Goal: Check status: Check status

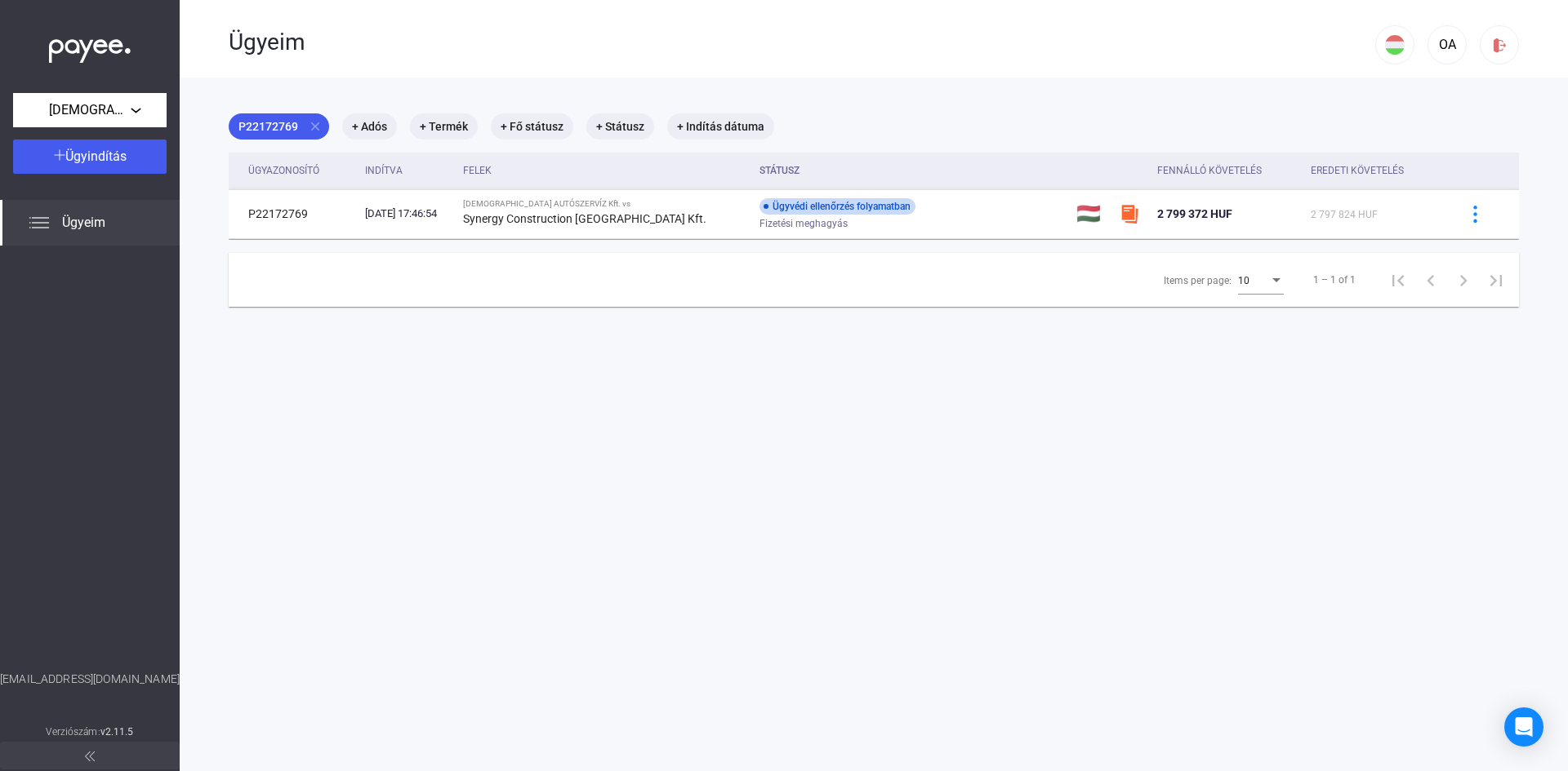
click at [89, 223] on span "Ügyeim" at bounding box center [84, 223] width 44 height 20
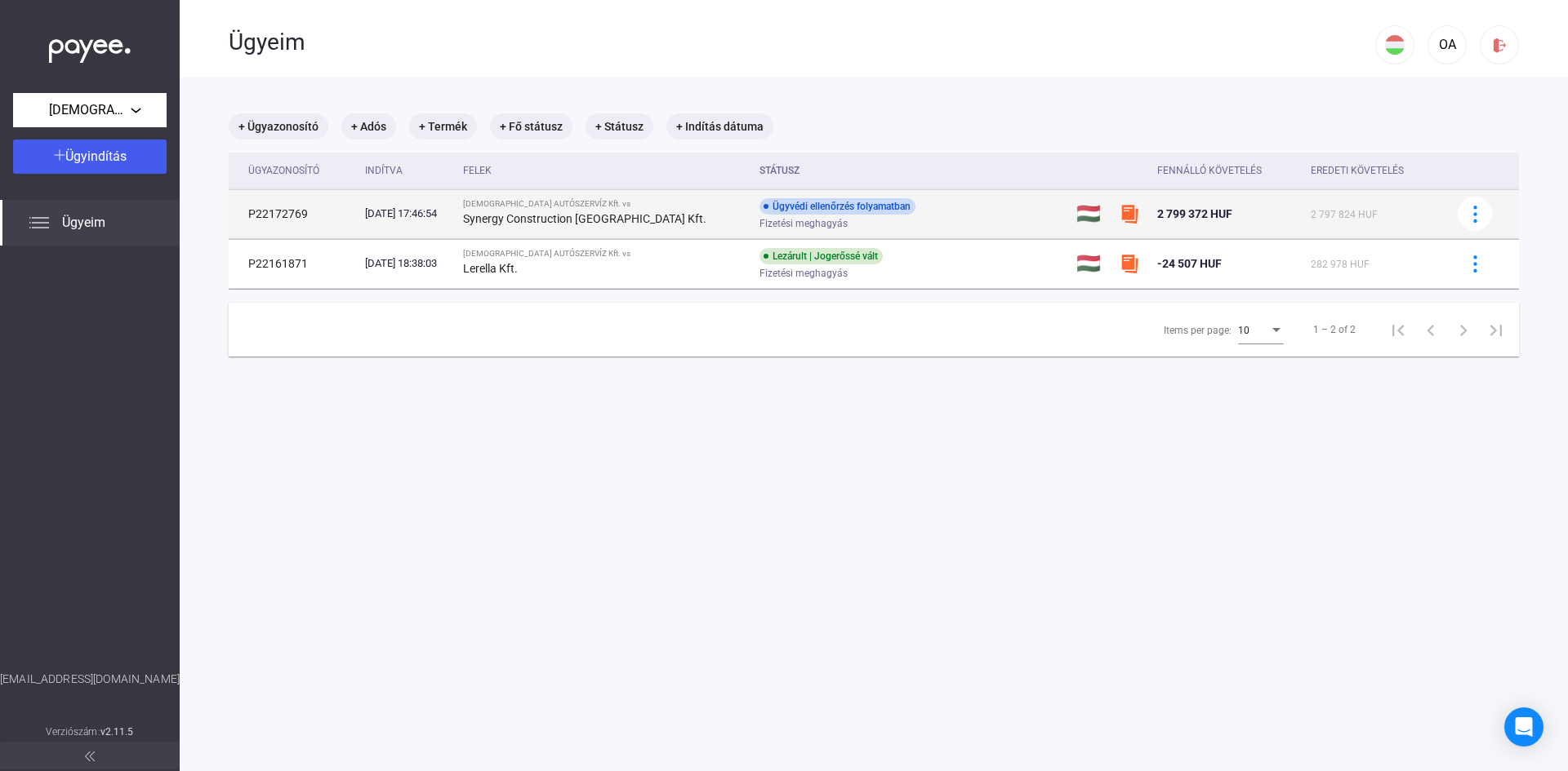
click at [844, 205] on div "Ügyvédi ellenőrzés folyamatban" at bounding box center [837, 206] width 156 height 16
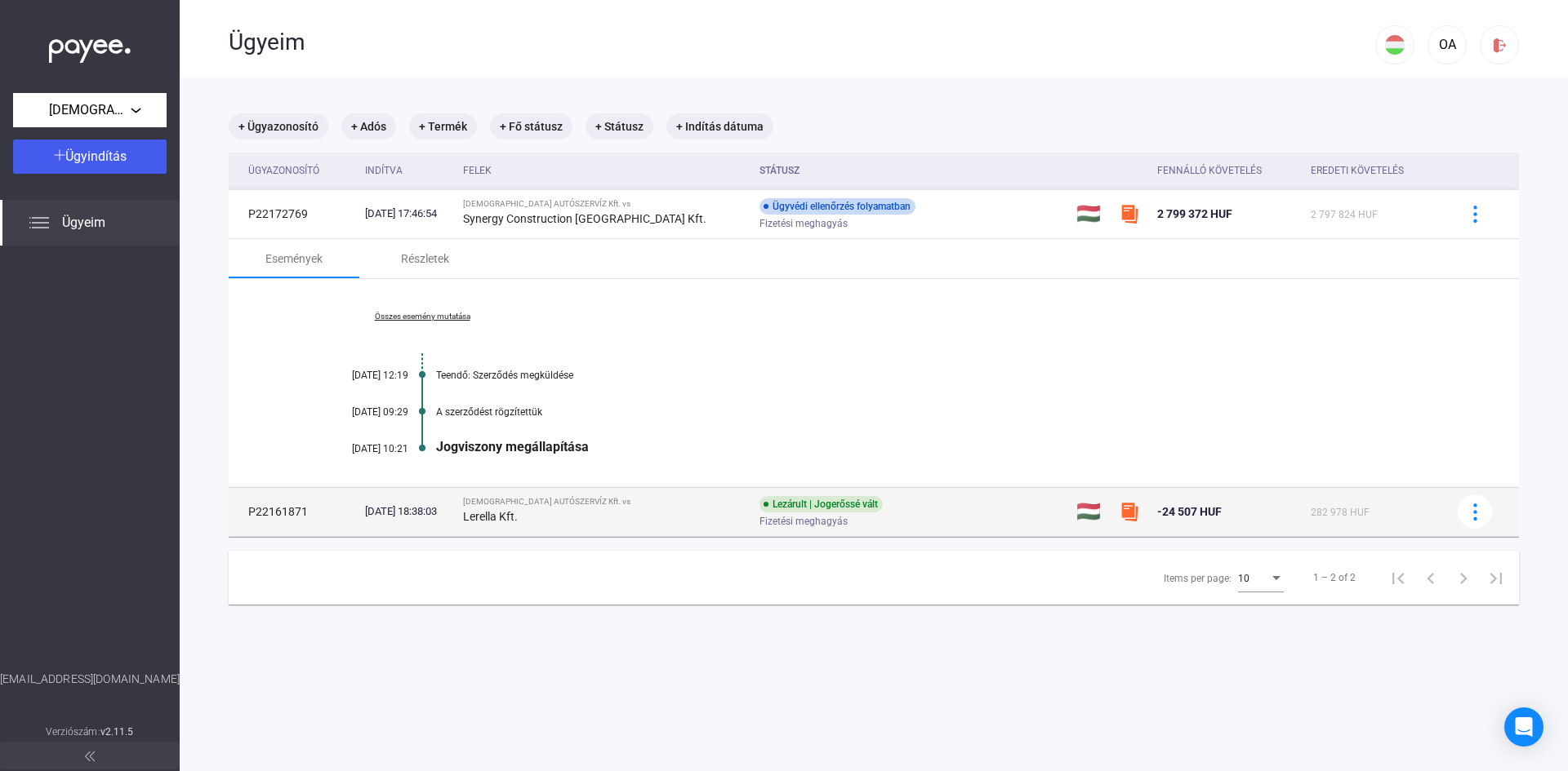
click at [655, 520] on div "Lerella Kft." at bounding box center [605, 517] width 283 height 20
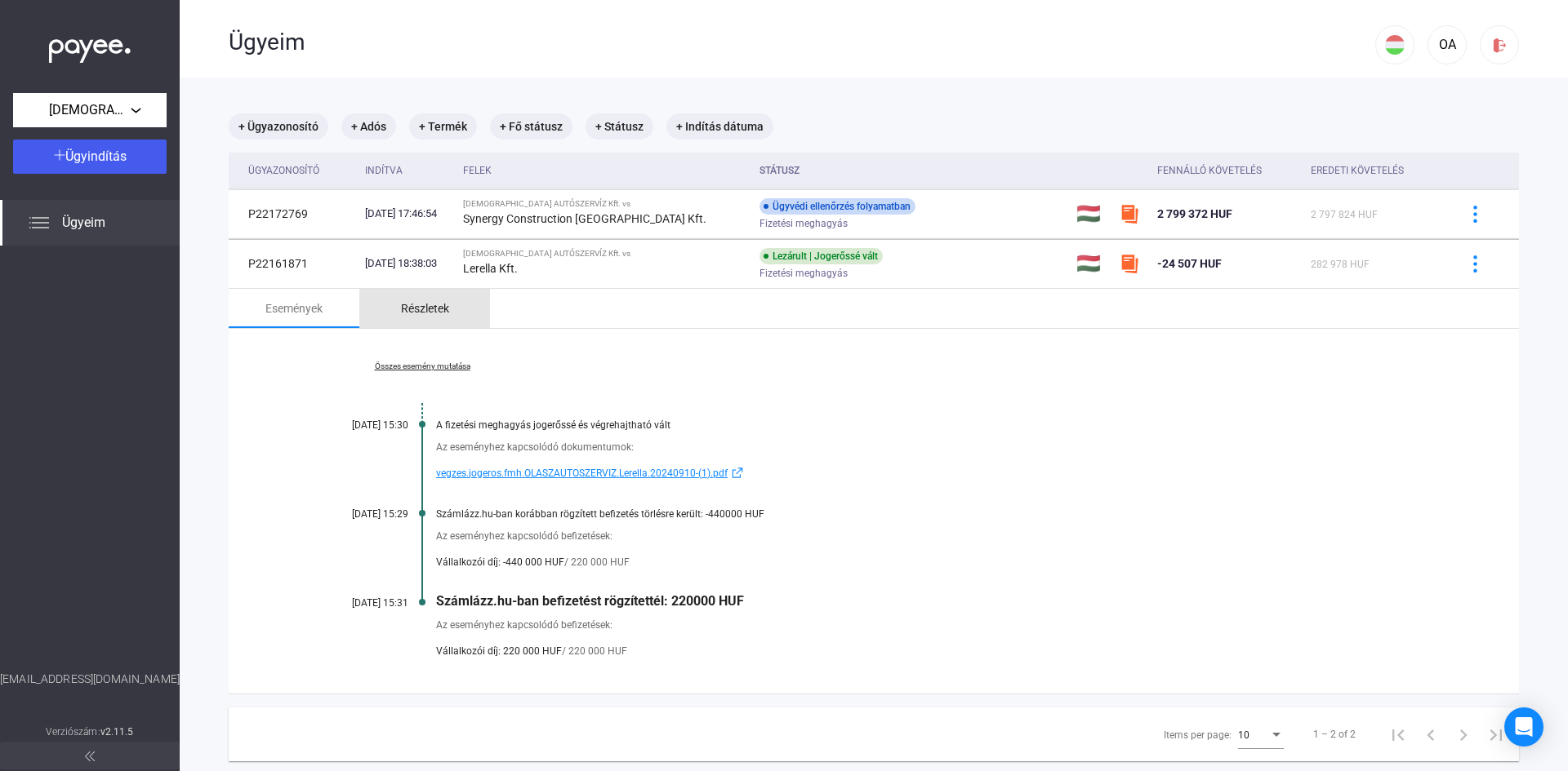
click at [424, 314] on div "Részletek" at bounding box center [425, 309] width 49 height 20
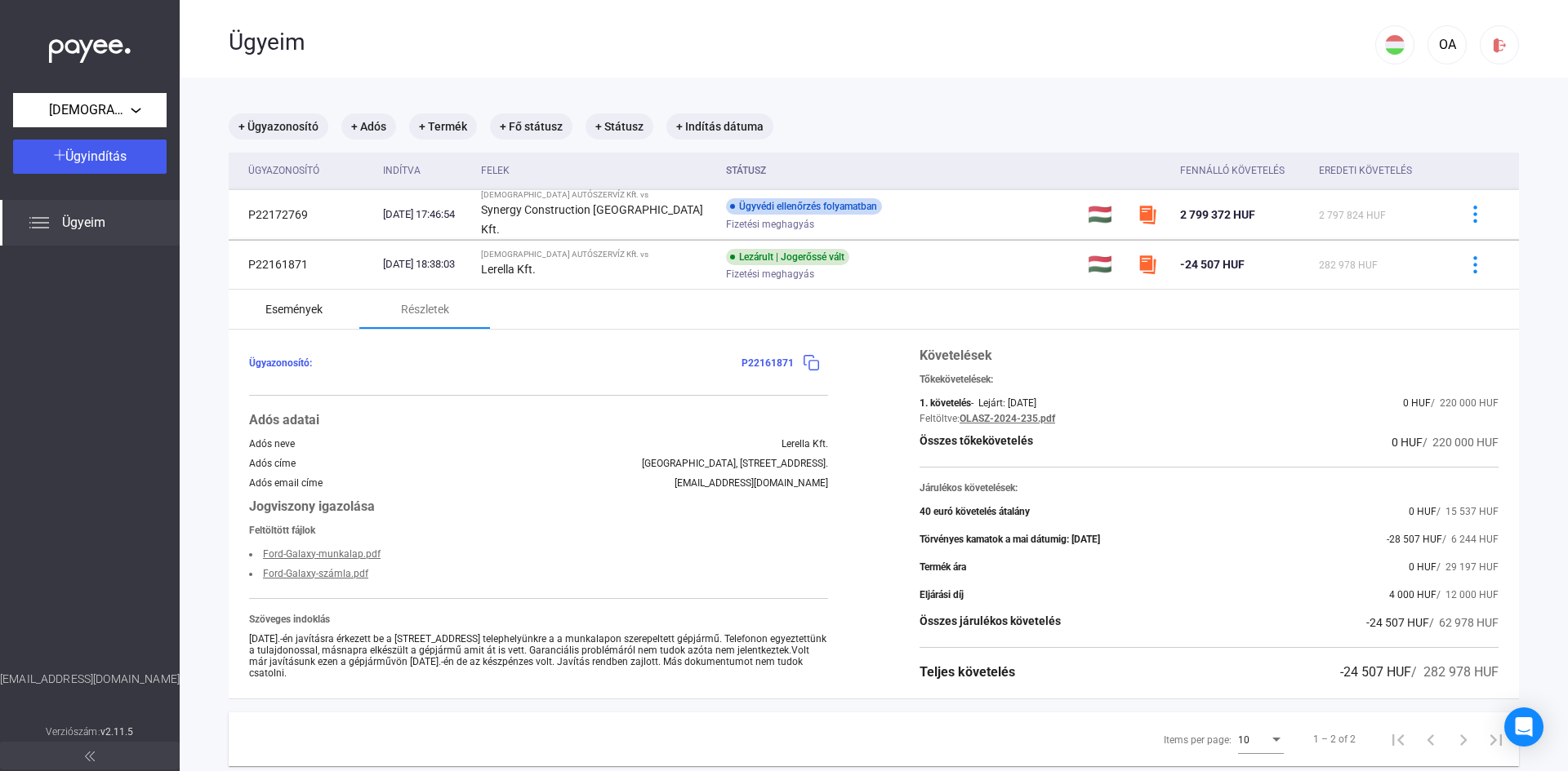
click at [289, 305] on div "Események" at bounding box center [294, 310] width 57 height 20
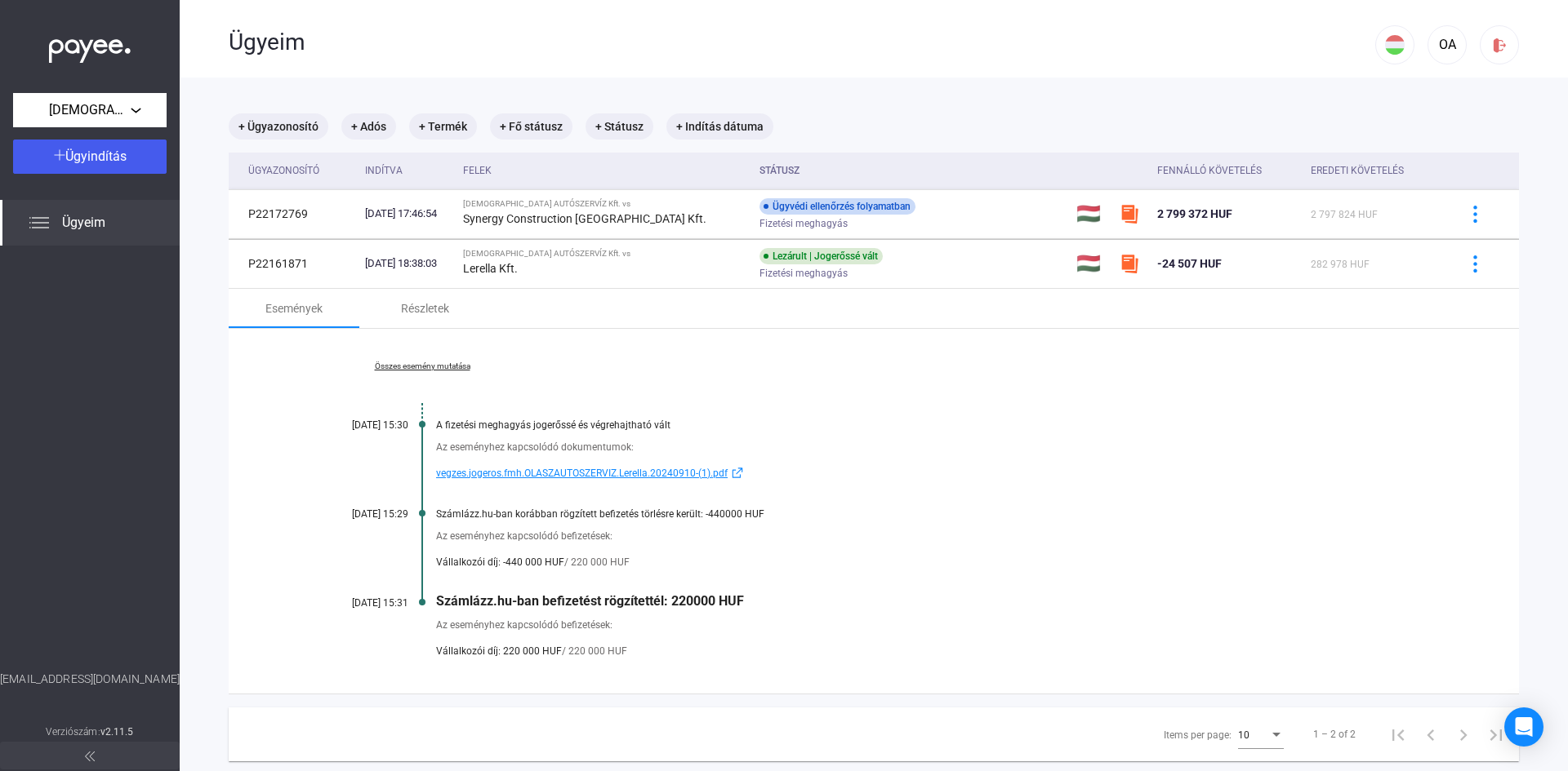
click at [441, 364] on link "Összes esemény mutatása" at bounding box center [422, 366] width 224 height 10
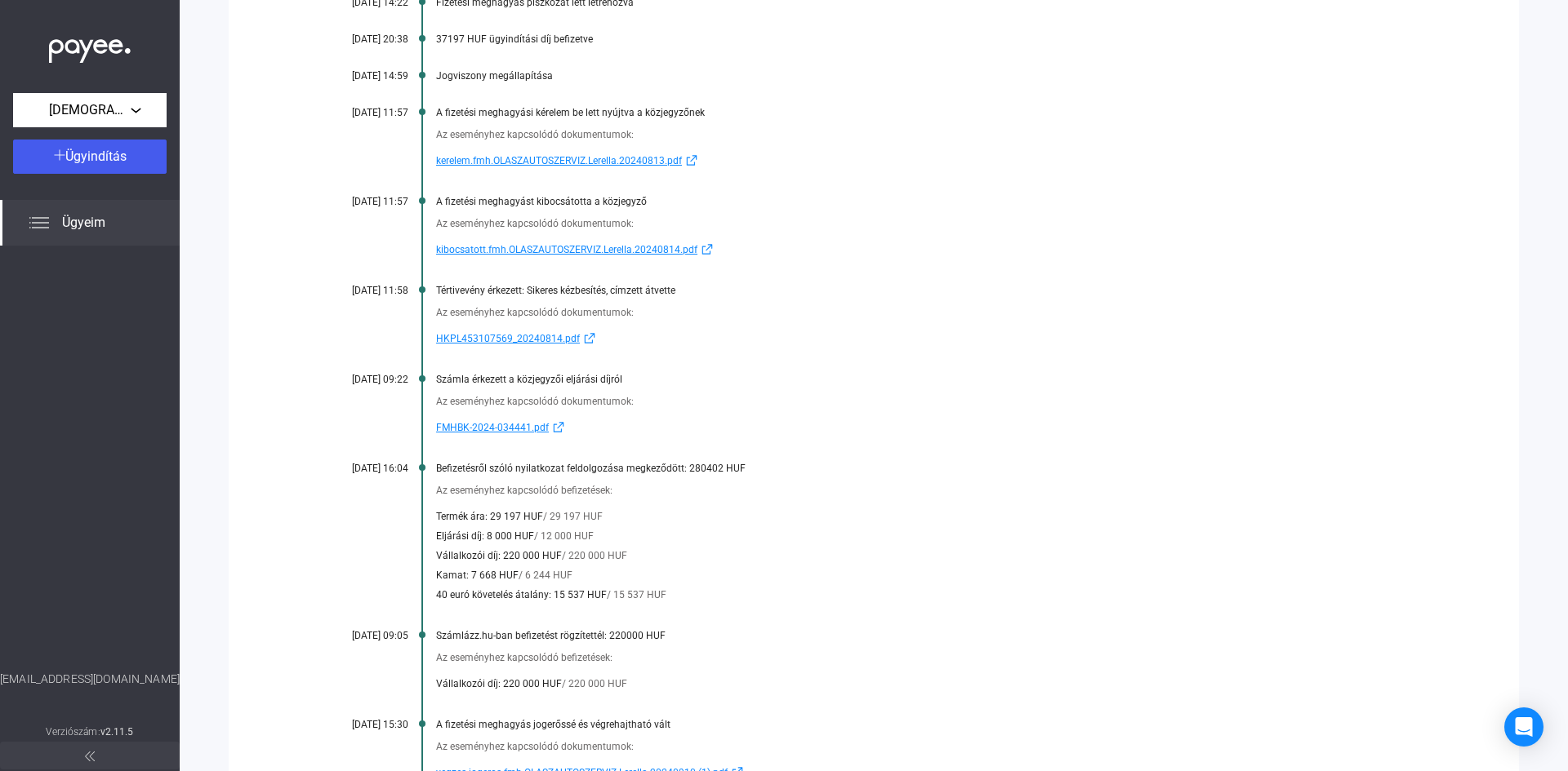
scroll to position [408, 0]
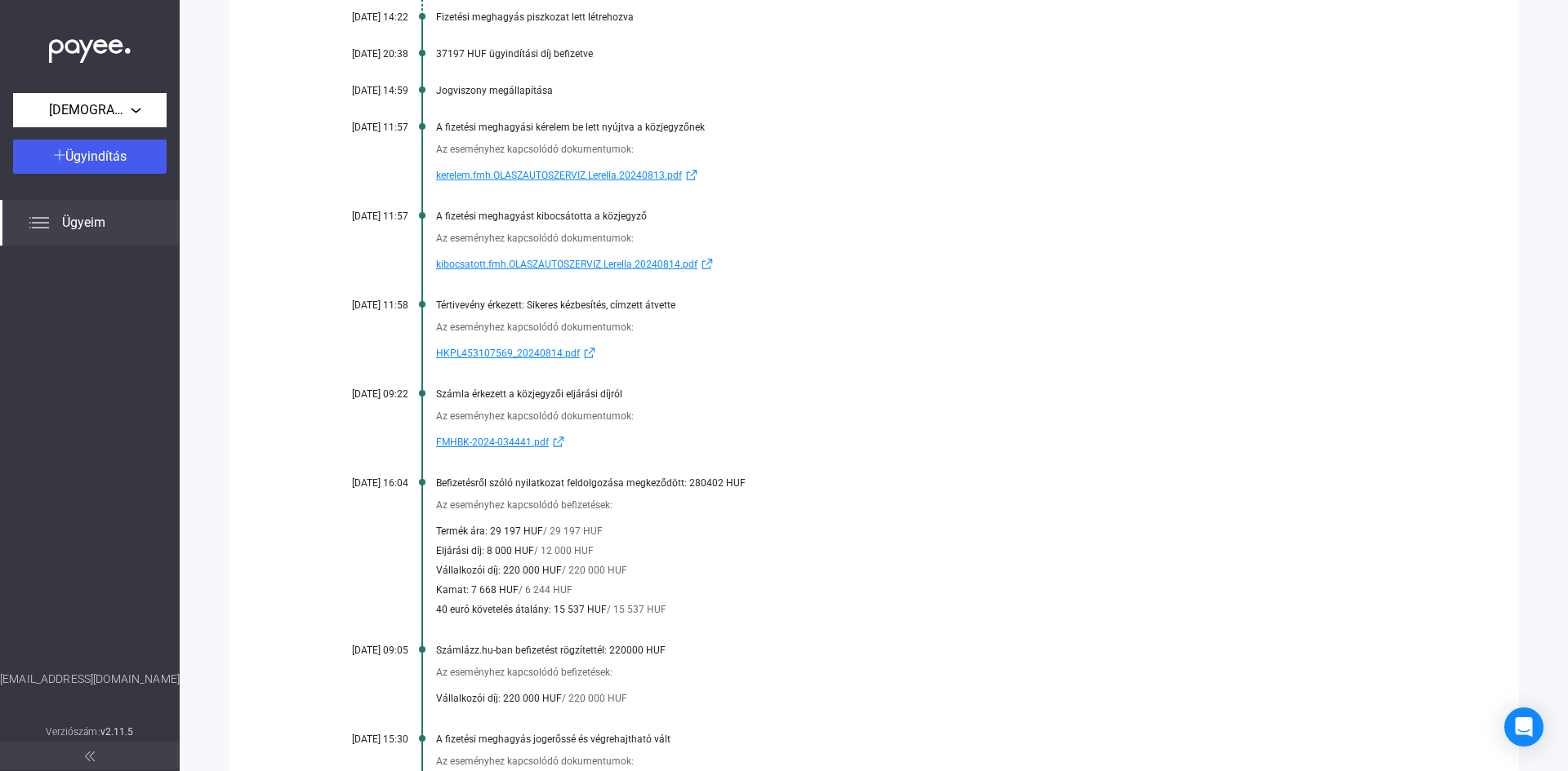
click at [520, 356] on span "HKPL453107569_20240814.pdf" at bounding box center [507, 353] width 144 height 20
click at [563, 172] on span "kerelem.fmh.OLASZAUTOSZERVIZ.Lerella.20240813.pdf" at bounding box center [558, 175] width 245 height 20
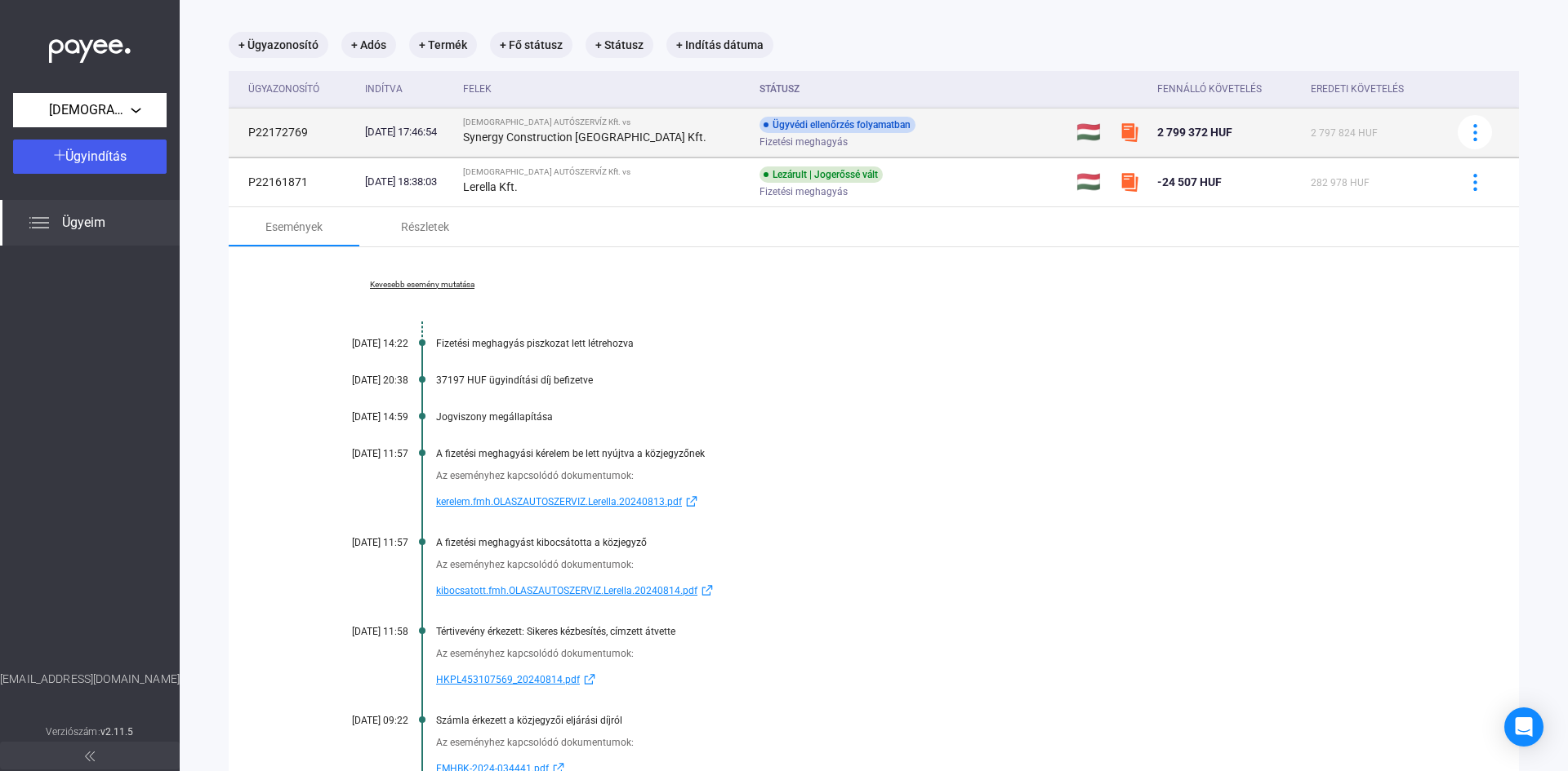
click at [617, 133] on strong "Synergy Construction Hungary Kft." at bounding box center [585, 137] width 244 height 13
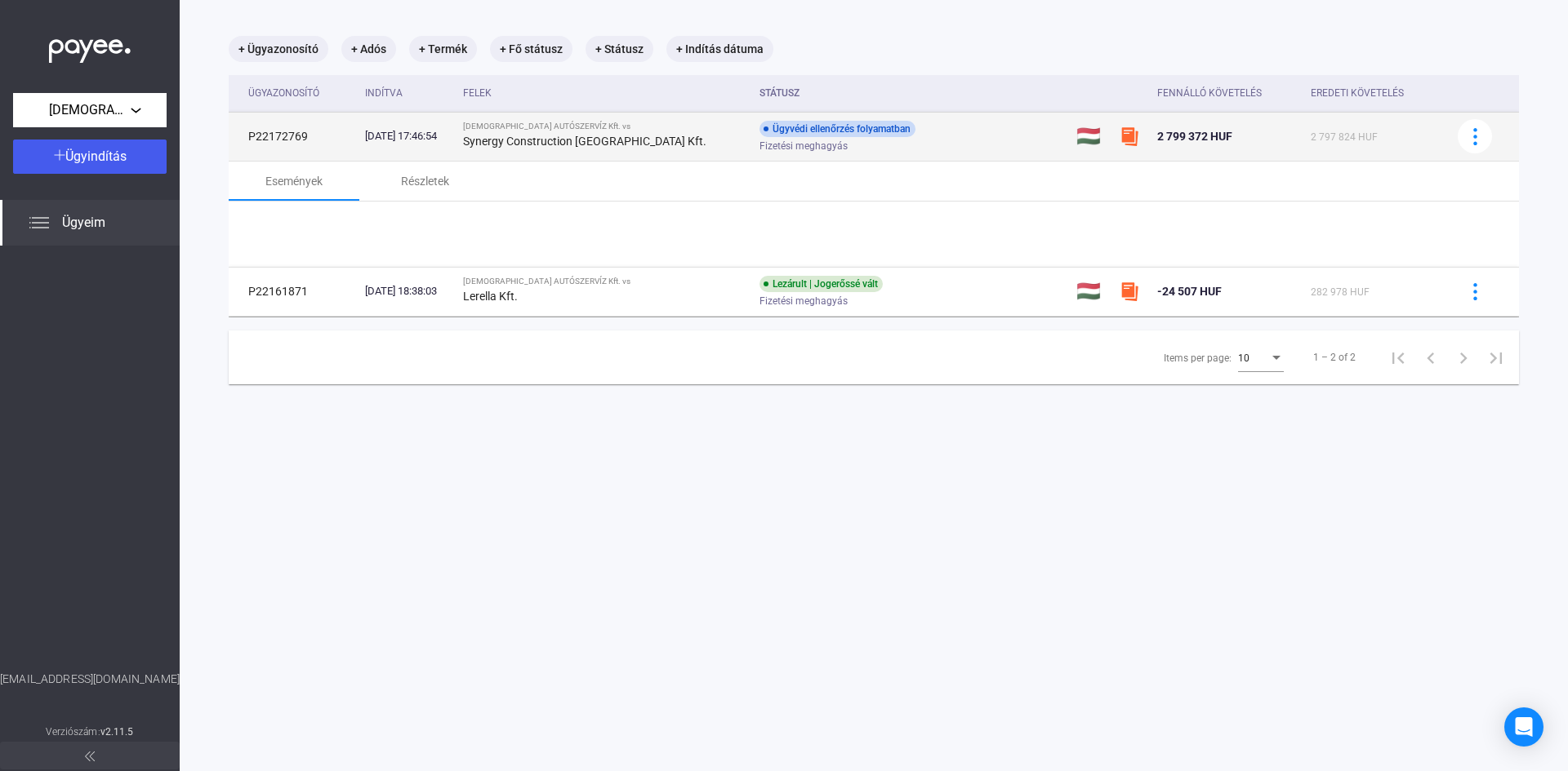
scroll to position [77, 0]
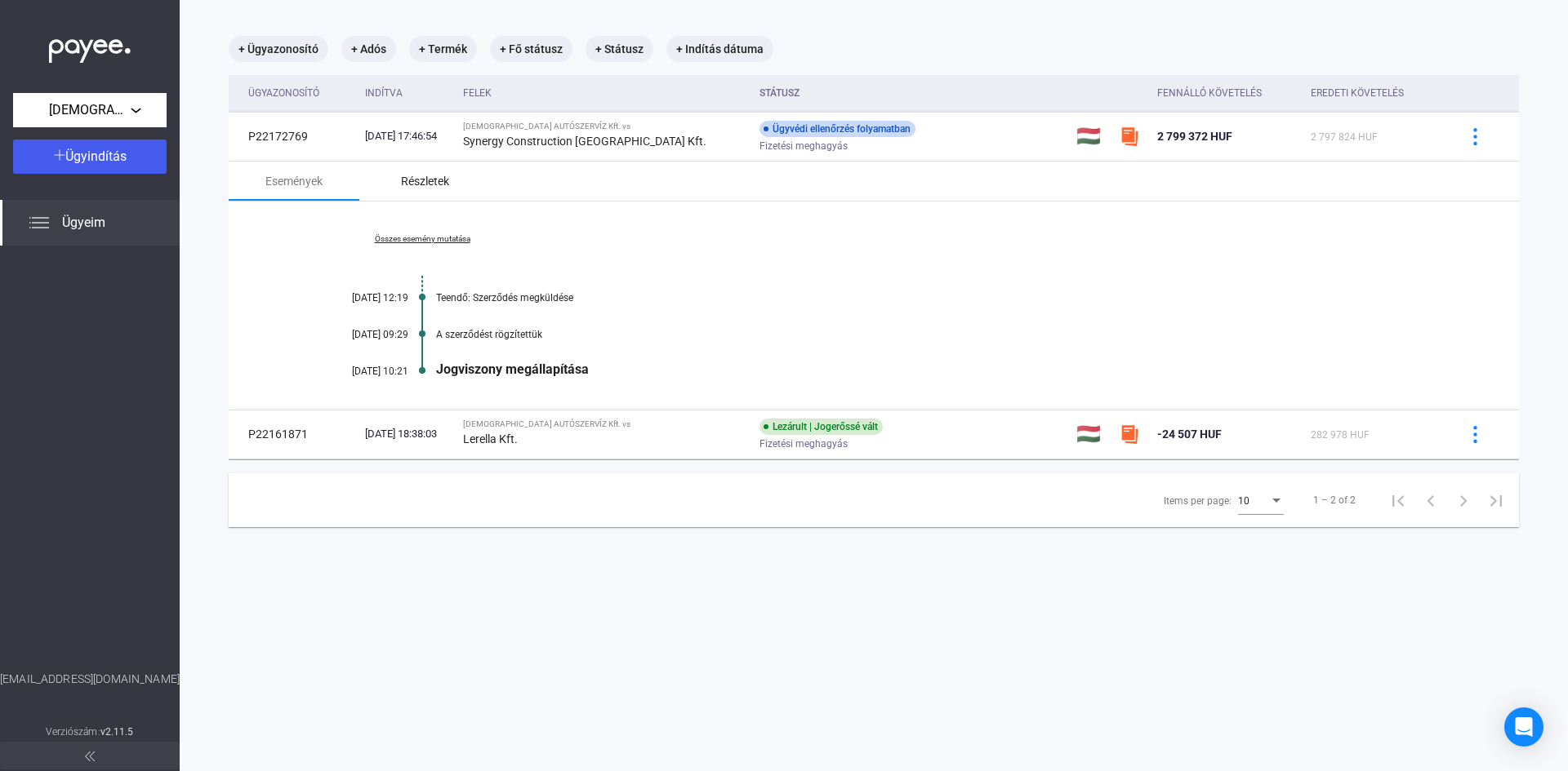
click at [438, 179] on div "Részletek" at bounding box center [425, 181] width 49 height 20
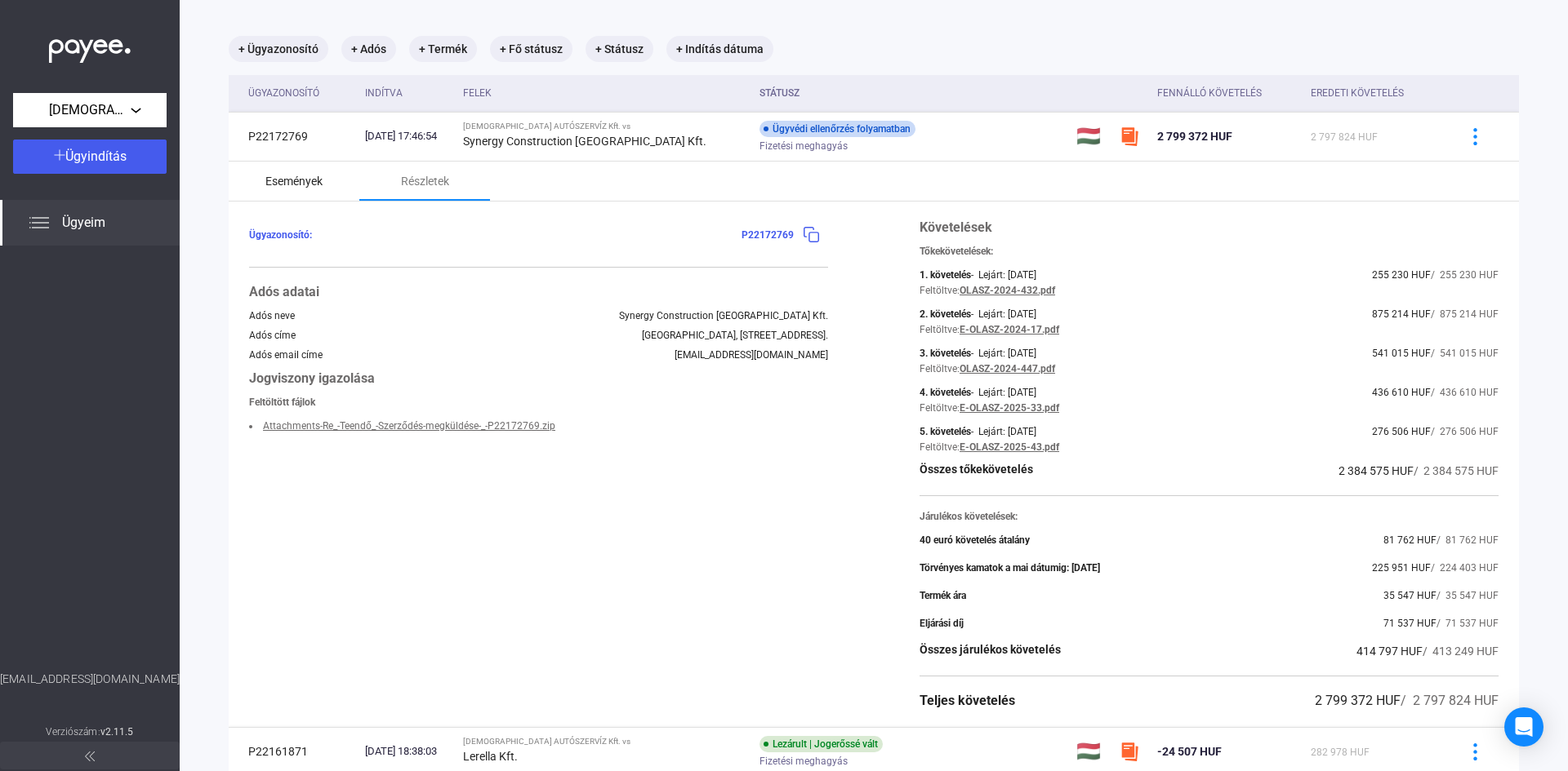
click at [312, 175] on div "Események" at bounding box center [294, 181] width 57 height 20
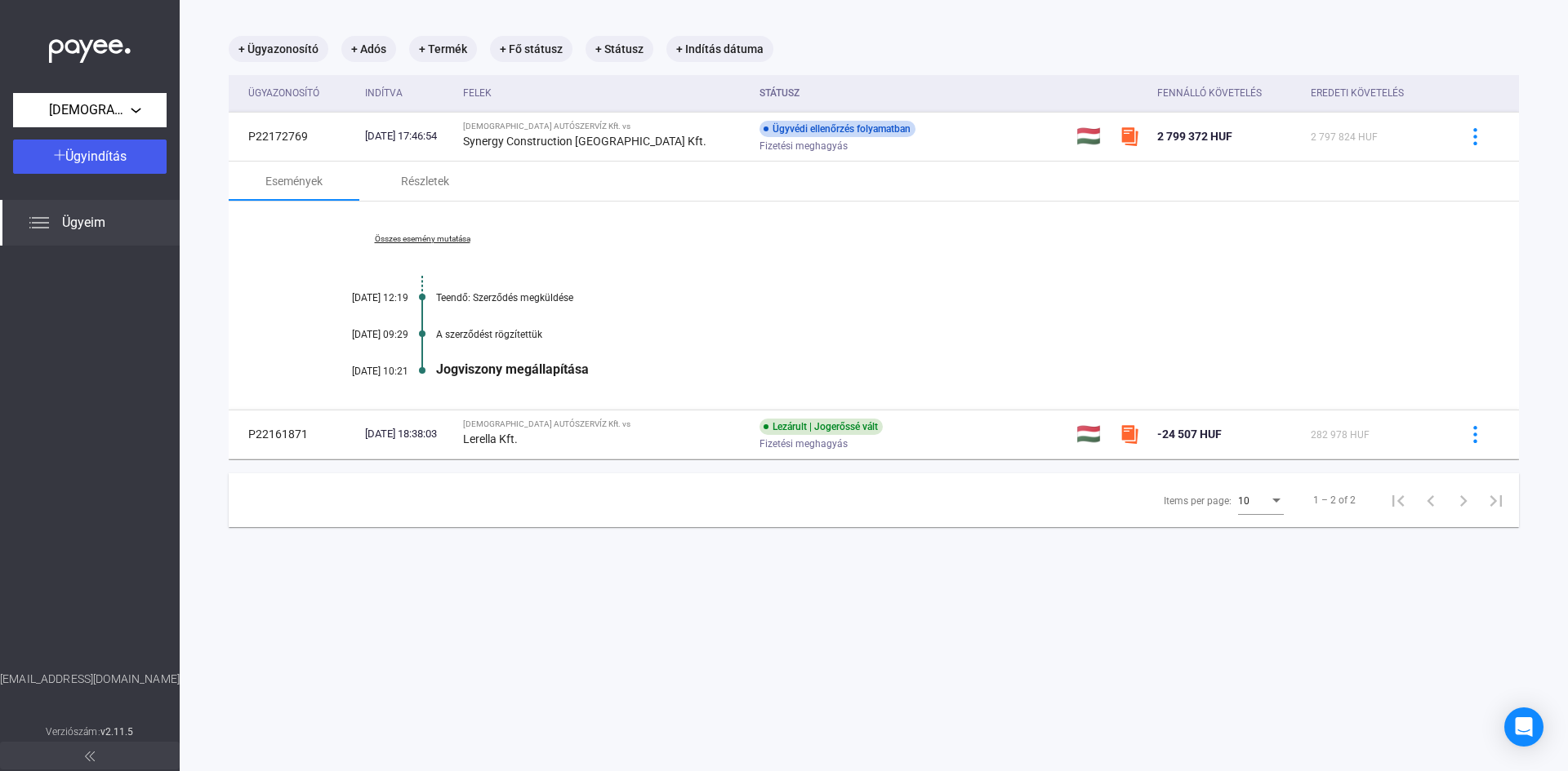
click at [435, 244] on div "Összes esemény mutatása 2025.09.18. 12:19 Teendő: Szerződés megküldése 2025.09.…" at bounding box center [873, 306] width 1290 height 208
click at [435, 239] on link "Összes esemény mutatása" at bounding box center [422, 240] width 224 height 10
